Goal: Navigation & Orientation: Find specific page/section

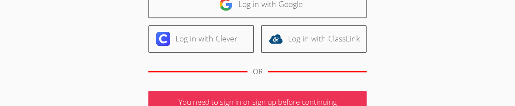
scroll to position [70, 0]
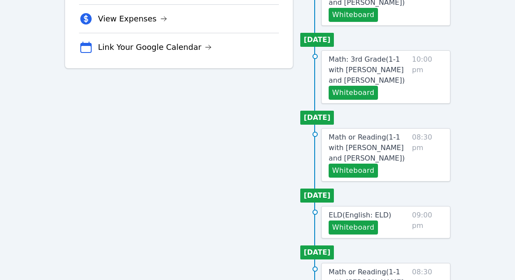
scroll to position [278, 0]
